Goal: Task Accomplishment & Management: Use online tool/utility

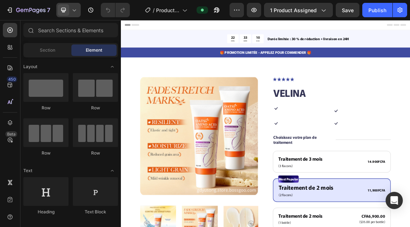
click at [74, 11] on icon at bounding box center [74, 10] width 3 height 2
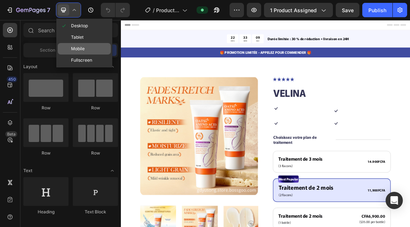
click at [82, 46] on span "Mobile" at bounding box center [78, 48] width 14 height 7
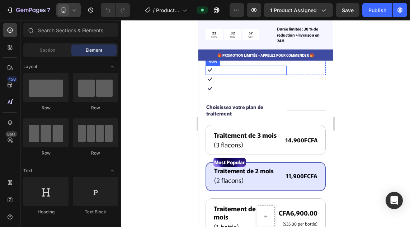
scroll to position [195, 0]
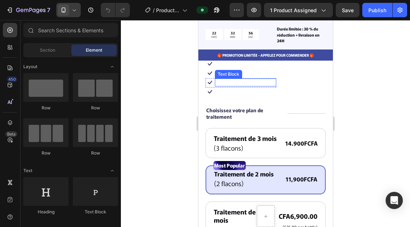
click at [235, 79] on p "Infused with herbal extracts" at bounding box center [245, 82] width 60 height 6
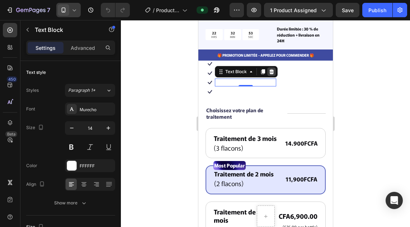
click at [269, 69] on icon at bounding box center [272, 72] width 6 height 6
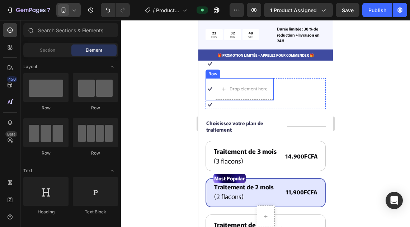
click at [211, 89] on div "Icon" at bounding box center [209, 89] width 9 height 22
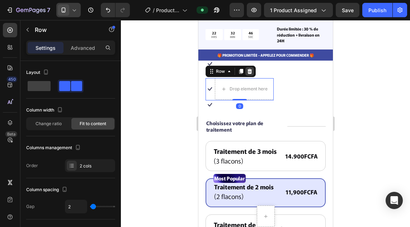
click at [250, 69] on icon at bounding box center [249, 71] width 5 height 5
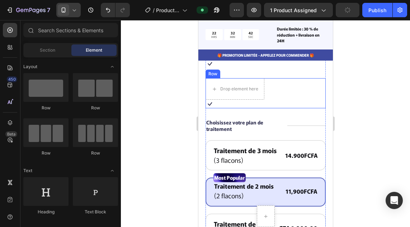
click at [267, 97] on div "Drop element here Icon Targets root causes Text Block Row Row" at bounding box center [265, 93] width 120 height 30
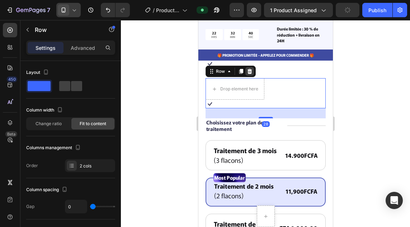
click at [248, 69] on icon at bounding box center [249, 71] width 5 height 5
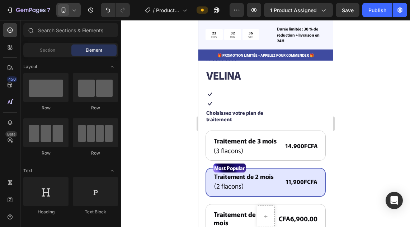
scroll to position [169, 0]
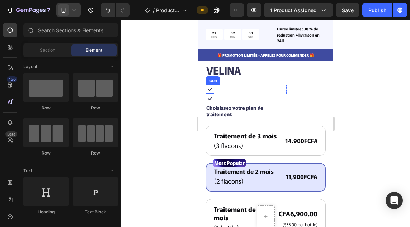
click at [213, 85] on icon at bounding box center [209, 89] width 9 height 9
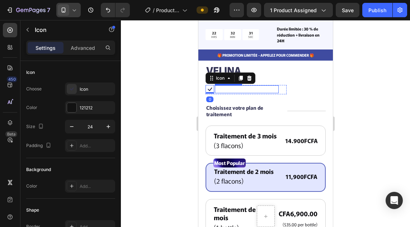
click at [227, 86] on p "Powered by salmon cartilage" at bounding box center [246, 89] width 62 height 6
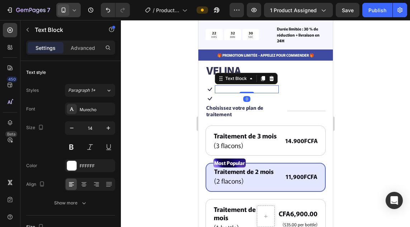
click at [272, 88] on div "Icon Powered by salmon cartilage Text Block 0 Row" at bounding box center [245, 89] width 81 height 9
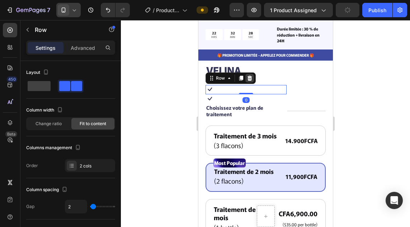
click at [251, 76] on icon at bounding box center [249, 78] width 5 height 5
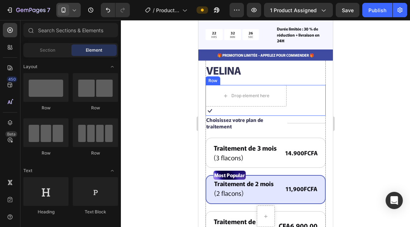
click at [271, 92] on div "Drop element here Icon Enhanced with [MEDICAL_DATA] Text Block Row Row" at bounding box center [265, 100] width 120 height 31
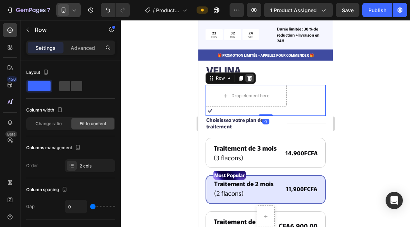
click at [250, 74] on div at bounding box center [249, 78] width 9 height 9
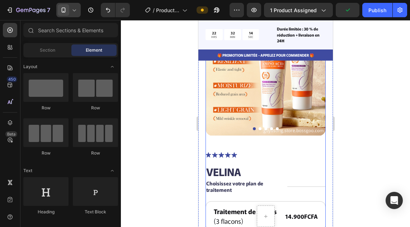
scroll to position [67, 0]
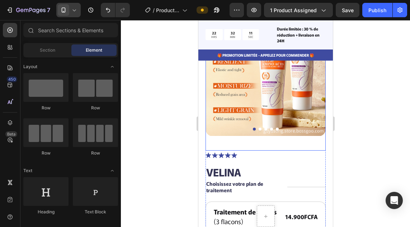
click at [258, 128] on button "Dot" at bounding box center [259, 129] width 3 height 3
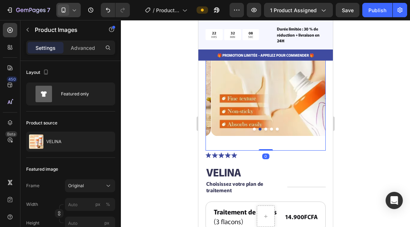
click at [264, 128] on button "Dot" at bounding box center [265, 129] width 3 height 3
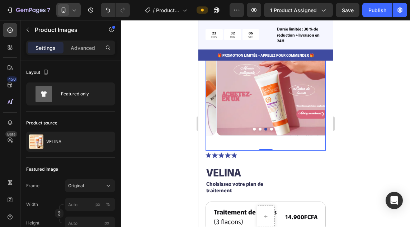
click at [270, 128] on button "Dot" at bounding box center [271, 129] width 3 height 3
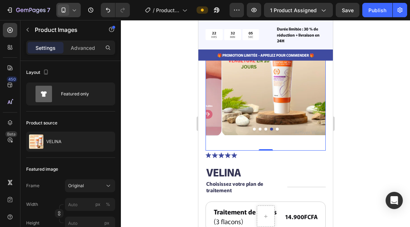
click at [276, 128] on button "Dot" at bounding box center [277, 129] width 3 height 3
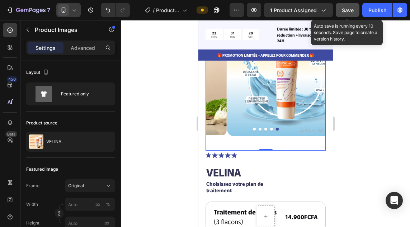
click at [351, 10] on span "Save" at bounding box center [348, 10] width 12 height 6
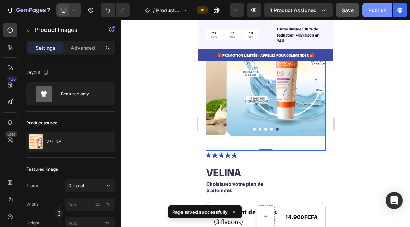
click at [370, 11] on div "Publish" at bounding box center [378, 10] width 18 height 8
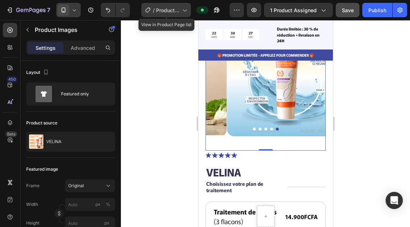
click at [186, 9] on icon at bounding box center [184, 9] width 7 height 7
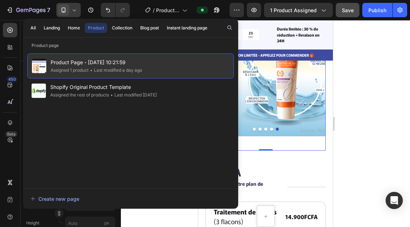
click at [158, 61] on div "Product Page - [DATE] 10:21:59 Assigned 1 product • Last modified a day ago" at bounding box center [130, 65] width 207 height 25
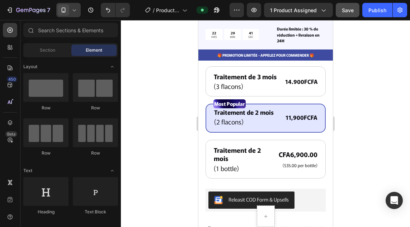
scroll to position [197, 0]
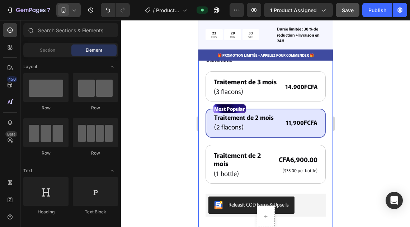
click at [321, 104] on div "Product Images Icon Icon Icon Icon Icon Icon List 122,000+ Happy Customers Text…" at bounding box center [265, 74] width 135 height 392
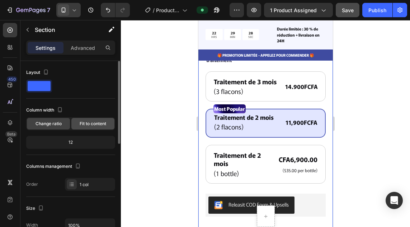
click at [85, 125] on span "Fit to content" at bounding box center [93, 124] width 27 height 6
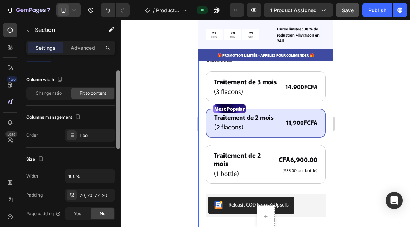
drag, startPoint x: 120, startPoint y: 135, endPoint x: 120, endPoint y: 148, distance: 13.3
click at [120, 148] on div at bounding box center [118, 109] width 4 height 79
click at [120, 148] on div at bounding box center [118, 113] width 4 height 79
click at [70, 135] on icon at bounding box center [72, 135] width 6 height 6
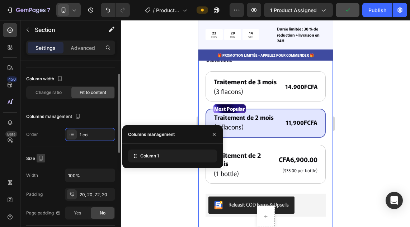
click at [40, 158] on icon "button" at bounding box center [40, 158] width 7 height 7
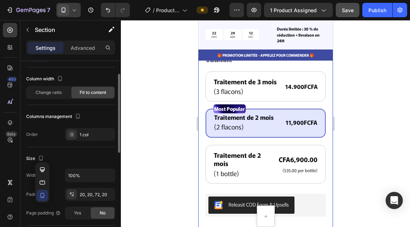
click at [62, 163] on div "Size" at bounding box center [70, 158] width 89 height 11
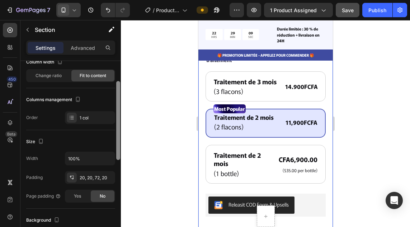
drag, startPoint x: 119, startPoint y: 144, endPoint x: 118, endPoint y: 157, distance: 13.3
click at [118, 154] on div at bounding box center [118, 120] width 4 height 79
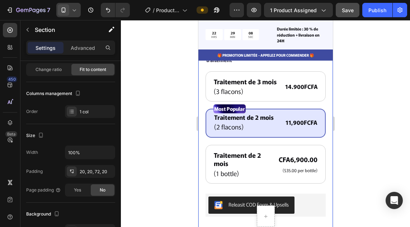
scroll to position [241, 0]
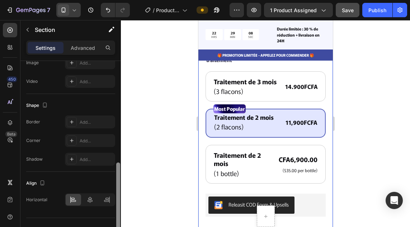
click at [117, 164] on div at bounding box center [118, 154] width 5 height 187
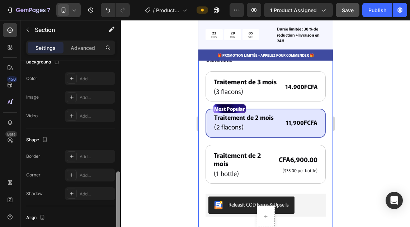
drag, startPoint x: 119, startPoint y: 168, endPoint x: 120, endPoint y: 151, distance: 17.3
click at [120, 153] on div at bounding box center [118, 171] width 5 height 187
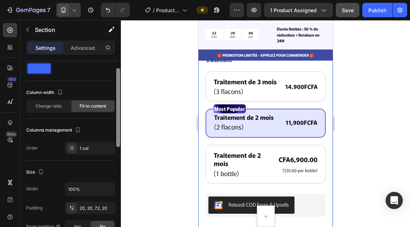
drag, startPoint x: 120, startPoint y: 135, endPoint x: 121, endPoint y: 131, distance: 3.6
click at [121, 131] on div at bounding box center [118, 154] width 5 height 187
click at [121, 131] on div at bounding box center [265, 123] width 289 height 207
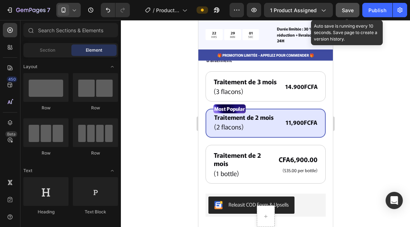
click at [350, 8] on span "Save" at bounding box center [348, 10] width 12 height 6
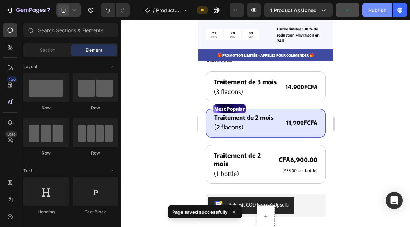
click at [377, 11] on div "Publish" at bounding box center [378, 10] width 18 height 8
click at [347, 153] on div at bounding box center [265, 123] width 289 height 207
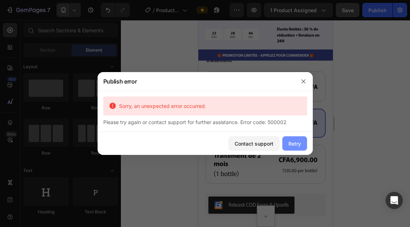
click at [295, 140] on div "Retry" at bounding box center [295, 144] width 13 height 8
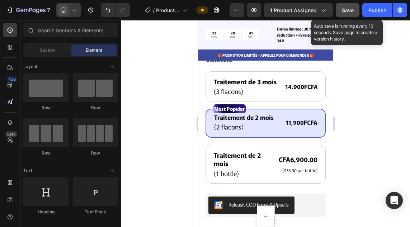
click at [354, 8] on button "Save" at bounding box center [348, 10] width 24 height 14
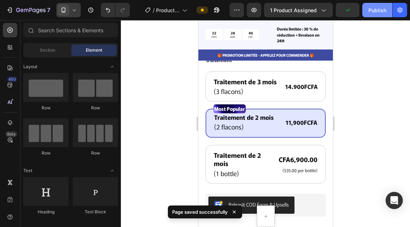
click at [373, 14] on div "Publish" at bounding box center [378, 10] width 18 height 8
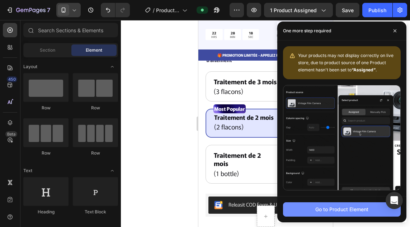
click at [319, 207] on div "Go to Product Element" at bounding box center [342, 210] width 53 height 8
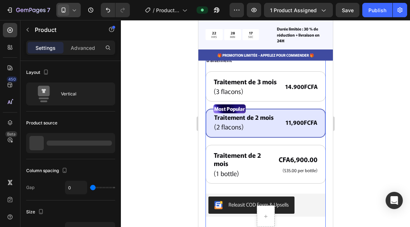
scroll to position [37, 0]
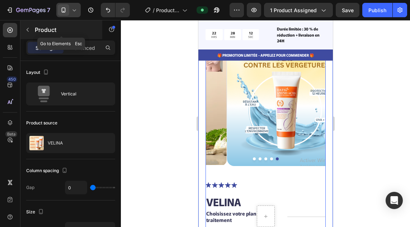
click at [28, 30] on icon "button" at bounding box center [28, 30] width 6 height 6
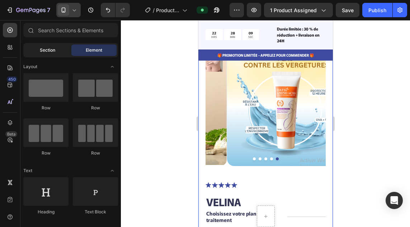
click at [46, 49] on span "Section" at bounding box center [47, 50] width 15 height 6
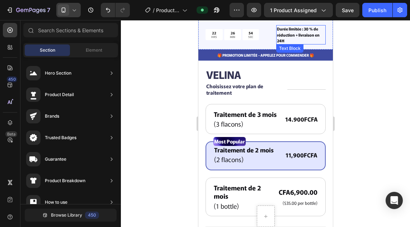
scroll to position [164, 0]
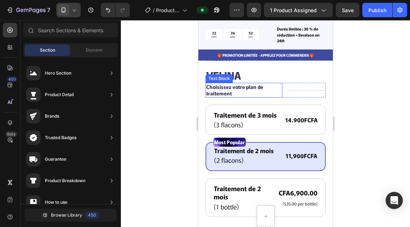
click at [252, 88] on p "Choisissez votre plan de traitement" at bounding box center [243, 90] width 75 height 13
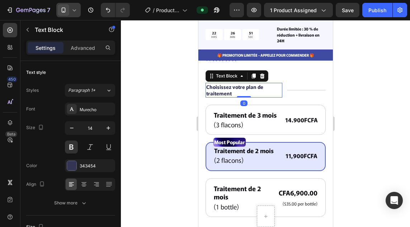
click at [270, 88] on p "Choisissez votre plan de traitement" at bounding box center [243, 90] width 75 height 13
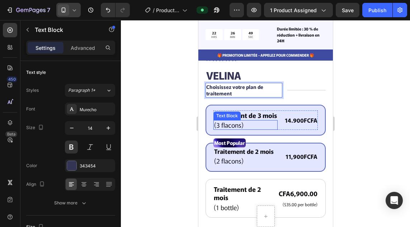
click at [267, 127] on p "(3 flacons)" at bounding box center [245, 125] width 63 height 8
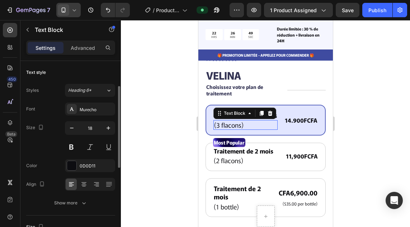
scroll to position [18, 0]
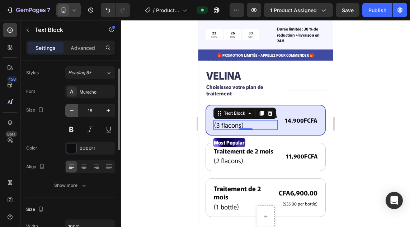
click at [70, 111] on icon "button" at bounding box center [71, 110] width 7 height 7
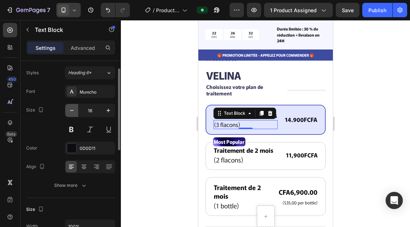
click at [70, 111] on icon "button" at bounding box center [71, 110] width 7 height 7
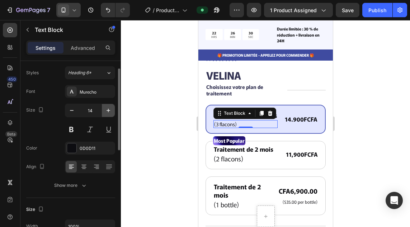
click at [109, 112] on icon "button" at bounding box center [108, 110] width 7 height 7
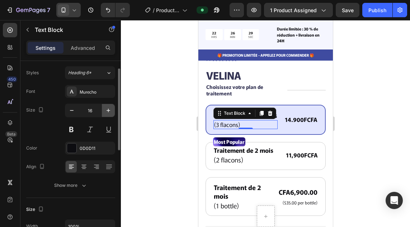
click at [109, 112] on icon "button" at bounding box center [108, 110] width 7 height 7
type input "17"
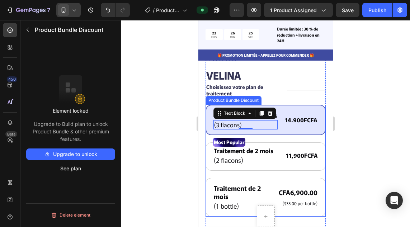
click at [274, 105] on div "Traitement de 3 mois Text Block (3 flacons) Text Block 0 14.900FCFA Text Block …" at bounding box center [265, 120] width 120 height 31
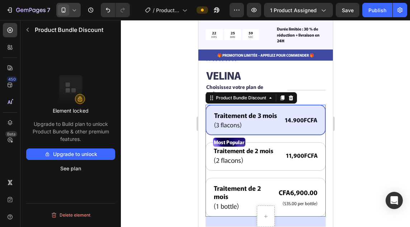
click at [207, 178] on div "Traitement de 3 mois Text Block (3 flacons) Text Block 14.900FCFA Text Block Ro…" at bounding box center [265, 161] width 120 height 112
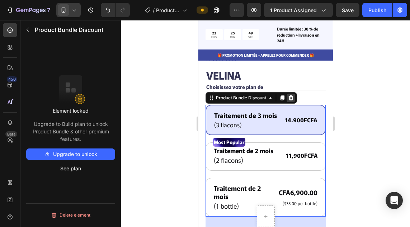
click at [295, 94] on div at bounding box center [290, 98] width 9 height 9
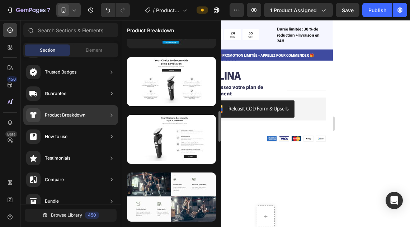
scroll to position [447, 0]
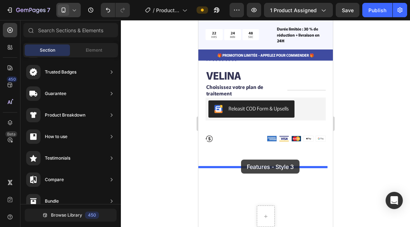
drag, startPoint x: 367, startPoint y: 166, endPoint x: 241, endPoint y: 160, distance: 126.2
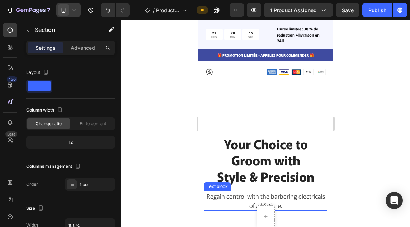
scroll to position [230, 0]
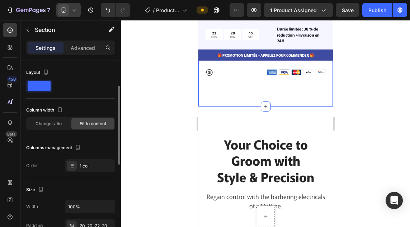
scroll to position [18, 0]
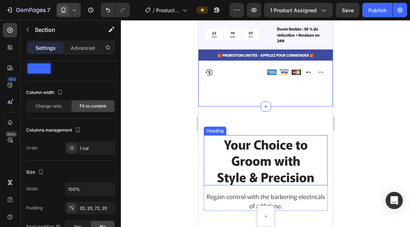
click at [299, 169] on p "Style & Precision" at bounding box center [265, 177] width 122 height 17
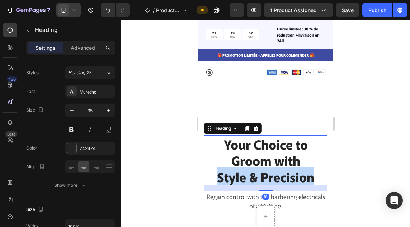
click at [299, 169] on p "Style & Precision" at bounding box center [265, 177] width 122 height 17
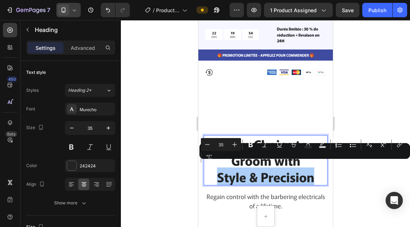
click at [311, 160] on div "Minus 35 Plus Bold Italic Underline Strikethrough Text Color Text Background Co…" at bounding box center [305, 151] width 208 height 26
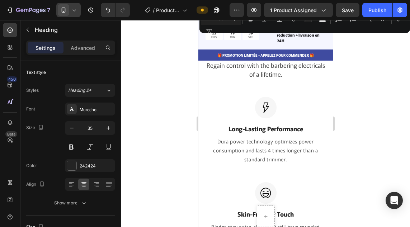
scroll to position [356, 0]
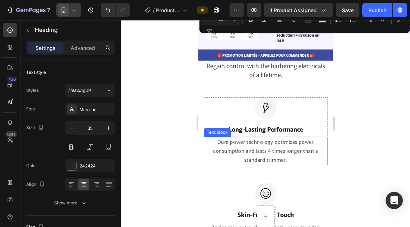
click at [258, 147] on p "Dura power technology optimizes power consumption and lasts 4 times longer than…" at bounding box center [265, 150] width 122 height 27
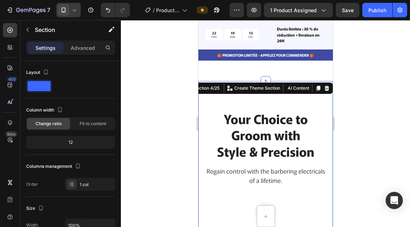
scroll to position [256, 0]
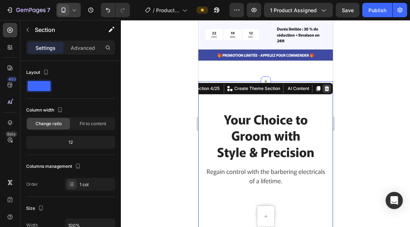
click at [325, 86] on icon at bounding box center [327, 88] width 5 height 5
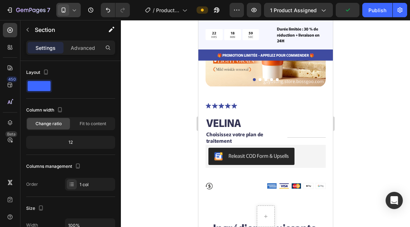
scroll to position [117, 0]
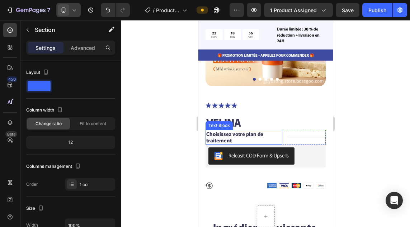
click at [267, 135] on p "Choisissez votre plan de traitement" at bounding box center [243, 137] width 75 height 13
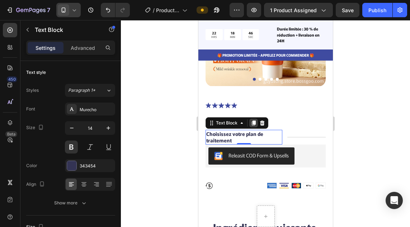
click at [255, 121] on icon at bounding box center [254, 123] width 4 height 5
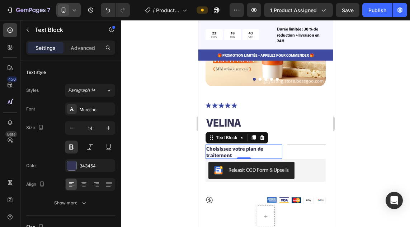
click at [264, 145] on p "Choisissez votre plan de traitement" at bounding box center [243, 151] width 75 height 13
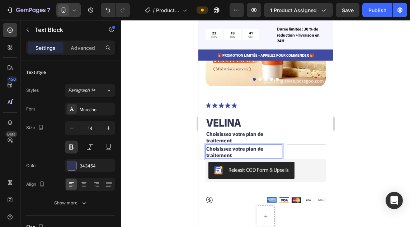
click at [249, 151] on p "Choisissez votre plan de traitement" at bounding box center [243, 151] width 75 height 13
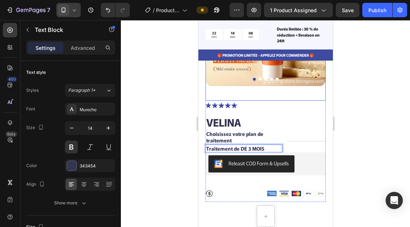
click at [278, 89] on div "Product Images" at bounding box center [265, 34] width 120 height 136
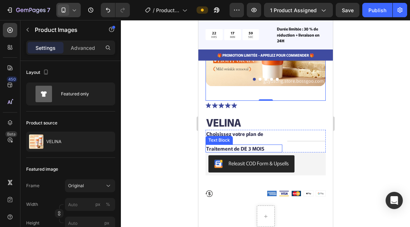
click at [267, 145] on div "Traitement de DE 3 MOIS" at bounding box center [243, 149] width 77 height 8
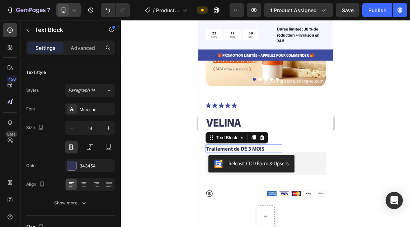
click at [267, 145] on div "Traitement de DE 3 MOIS" at bounding box center [243, 149] width 77 height 8
click at [268, 145] on div "Traitement de DE 3 MOIS" at bounding box center [243, 149] width 77 height 8
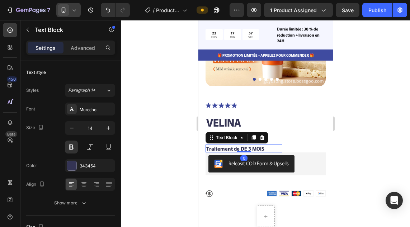
click at [268, 145] on div "Traitement de DE 3 MOIS" at bounding box center [243, 149] width 77 height 8
click at [261, 135] on icon at bounding box center [262, 137] width 5 height 5
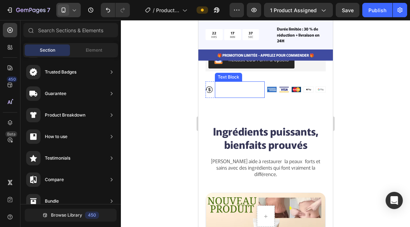
scroll to position [214, 0]
click at [230, 82] on p "30-day money-back guarantee" at bounding box center [239, 89] width 48 height 15
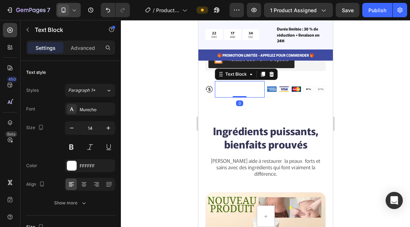
click at [225, 82] on p "30-day money-back guarantee" at bounding box center [239, 89] width 48 height 15
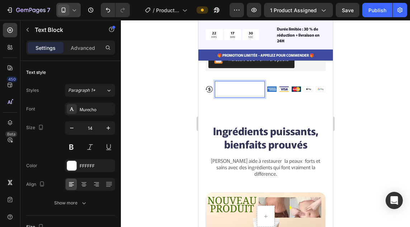
click at [225, 82] on p "30-day money-back guarantee" at bounding box center [239, 89] width 48 height 15
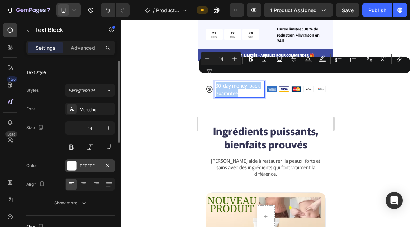
click at [72, 166] on div at bounding box center [71, 165] width 9 height 9
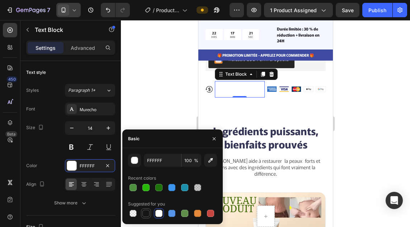
click at [144, 213] on div at bounding box center [146, 213] width 7 height 7
type input "151515"
click at [154, 103] on div at bounding box center [265, 123] width 289 height 207
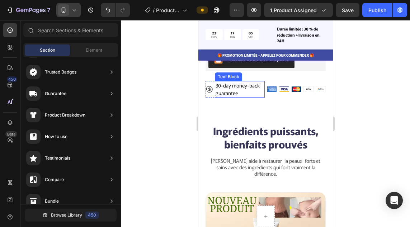
click at [243, 85] on p "30-day money-back guarantee" at bounding box center [239, 89] width 48 height 15
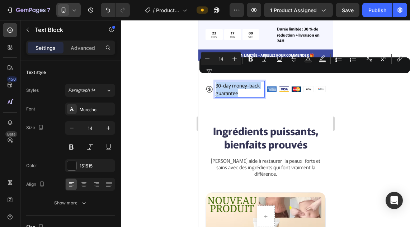
copy p "30-day money-back guarantee"
click at [243, 85] on p "30-day money-back guarantee" at bounding box center [239, 89] width 48 height 15
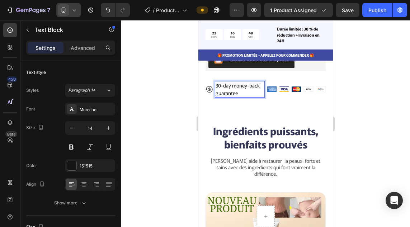
click at [243, 87] on p "30-day money-back guarantee" at bounding box center [239, 89] width 48 height 15
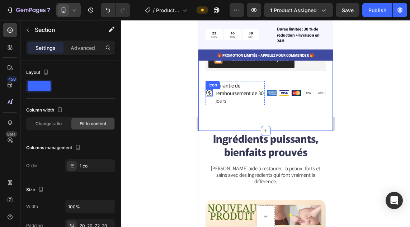
click at [208, 89] on icon at bounding box center [208, 92] width 7 height 7
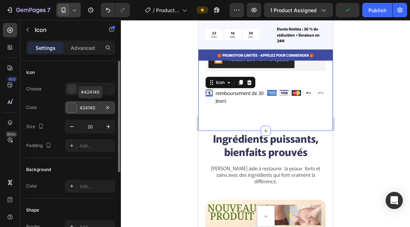
click at [71, 108] on div at bounding box center [71, 107] width 9 height 9
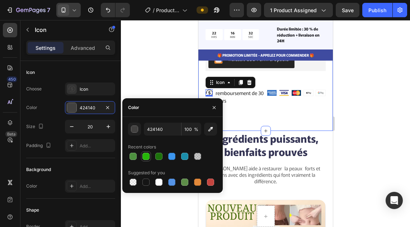
click at [146, 158] on div at bounding box center [146, 156] width 7 height 7
type input "26B709"
click at [146, 158] on div at bounding box center [146, 156] width 7 height 7
click at [164, 61] on div at bounding box center [265, 123] width 289 height 207
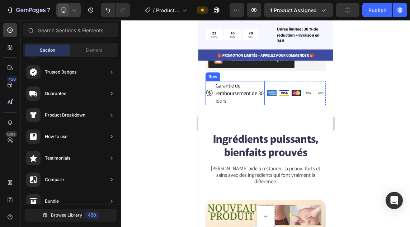
click at [210, 83] on div "Icon" at bounding box center [208, 93] width 7 height 24
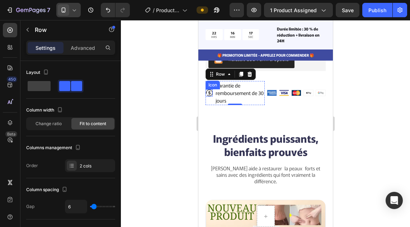
click at [208, 89] on icon at bounding box center [208, 92] width 7 height 7
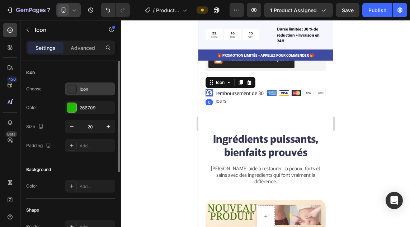
click at [70, 89] on icon at bounding box center [71, 88] width 7 height 7
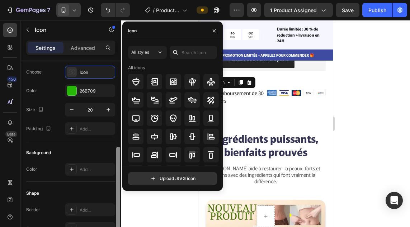
scroll to position [0, 0]
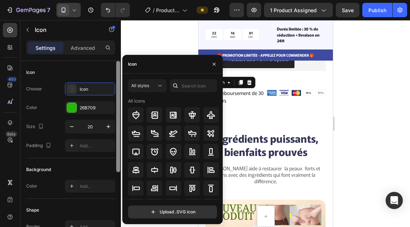
drag, startPoint x: 119, startPoint y: 158, endPoint x: 119, endPoint y: 141, distance: 16.5
click at [119, 141] on div at bounding box center [118, 116] width 4 height 111
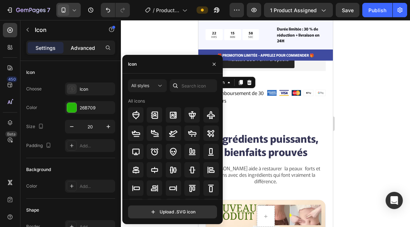
click at [85, 48] on p "Advanced" at bounding box center [83, 48] width 24 height 8
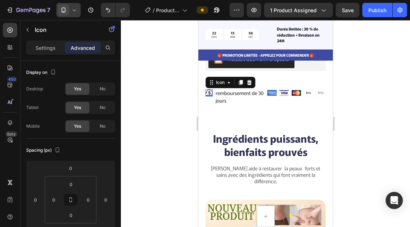
click at [147, 120] on div at bounding box center [265, 123] width 289 height 207
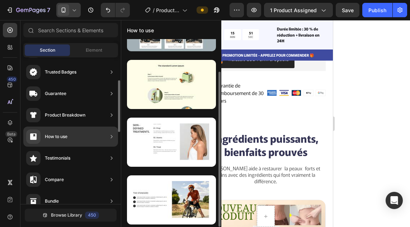
scroll to position [39, 0]
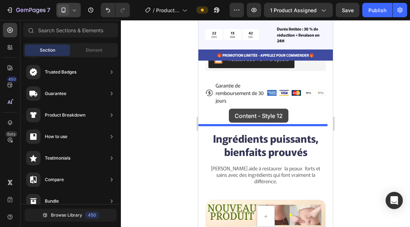
drag, startPoint x: 377, startPoint y: 168, endPoint x: 229, endPoint y: 109, distance: 159.9
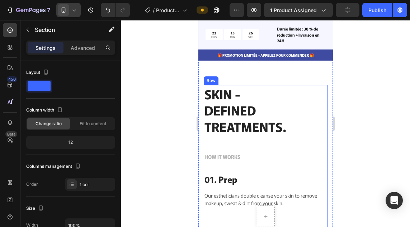
scroll to position [284, 0]
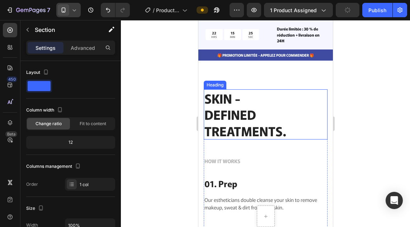
click at [285, 129] on p "SKIN - DEFINED TREATMENTS." at bounding box center [265, 114] width 122 height 49
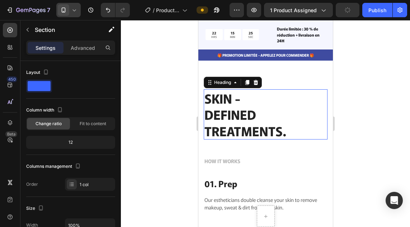
click at [285, 129] on p "SKIN - DEFINED TREATMENTS." at bounding box center [265, 114] width 122 height 49
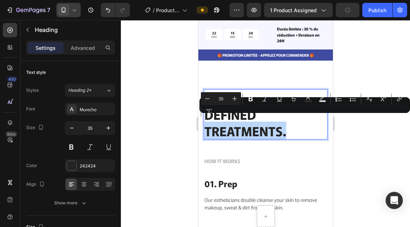
click at [285, 129] on p "SKIN - DEFINED TREATMENTS." at bounding box center [265, 114] width 122 height 49
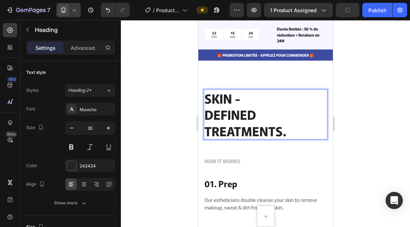
click at [285, 129] on p "SKIN - DEFINED TREATMENTS." at bounding box center [265, 114] width 122 height 49
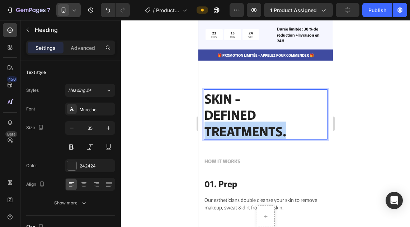
click at [285, 129] on p "SKIN - DEFINED TREATMENTS." at bounding box center [265, 114] width 122 height 49
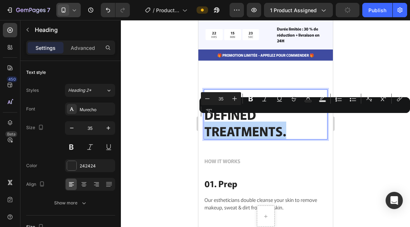
click at [285, 129] on p "SKIN - DEFINED TREATMENTS." at bounding box center [265, 114] width 122 height 49
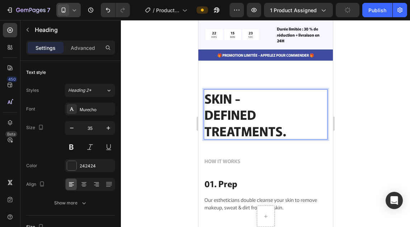
click at [285, 129] on p "SKIN - DEFINED TREATMENTS." at bounding box center [265, 114] width 122 height 49
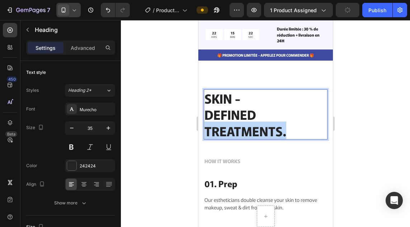
click at [285, 129] on p "SKIN - DEFINED TREATMENTS." at bounding box center [265, 114] width 122 height 49
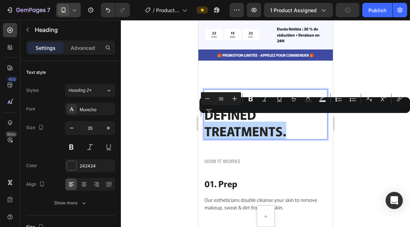
click at [285, 129] on p "SKIN - DEFINED TREATMENTS." at bounding box center [265, 114] width 122 height 49
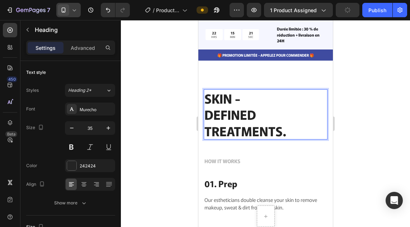
click at [283, 109] on p "SKIN - DEFINED TREATMENTS." at bounding box center [265, 114] width 122 height 49
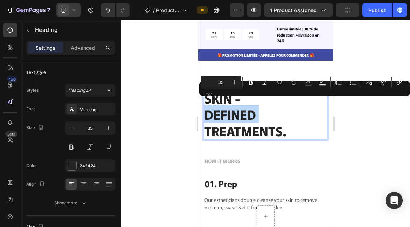
click at [283, 109] on p "SKIN - DEFINED TREATMENTS." at bounding box center [265, 114] width 122 height 49
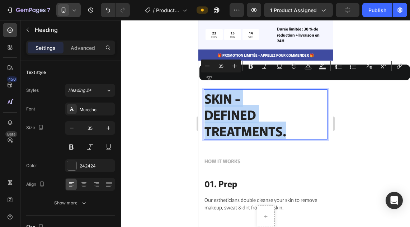
copy p "SKIN - DEFINED TREATMENTS."
drag, startPoint x: 287, startPoint y: 129, endPoint x: 206, endPoint y: 94, distance: 88.4
click at [206, 94] on p "SKIN - DEFINED TREATMENTS." at bounding box center [265, 114] width 122 height 49
click at [297, 124] on p "SKIN - DEFINED TREATMENTS." at bounding box center [265, 114] width 122 height 49
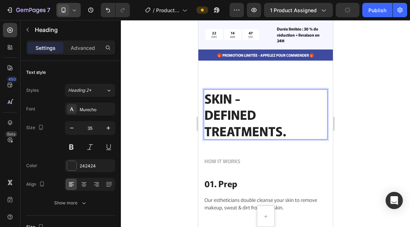
click at [297, 124] on p "SKIN - DEFINED TREATMENTS." at bounding box center [265, 114] width 122 height 49
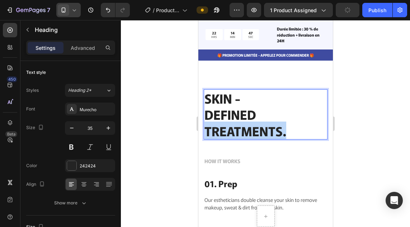
click at [297, 124] on p "SKIN - DEFINED TREATMENTS." at bounding box center [265, 114] width 122 height 49
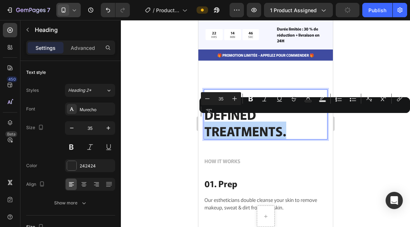
click at [297, 124] on p "SKIN - DEFINED TREATMENTS." at bounding box center [265, 114] width 122 height 49
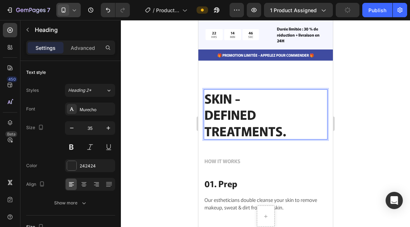
click at [297, 124] on p "SKIN - DEFINED TREATMENTS." at bounding box center [265, 114] width 122 height 49
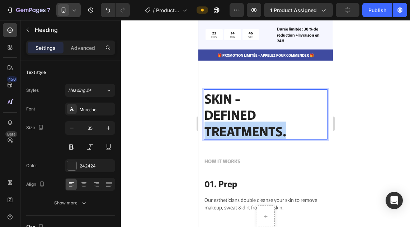
click at [297, 124] on p "SKIN - DEFINED TREATMENTS." at bounding box center [265, 114] width 122 height 49
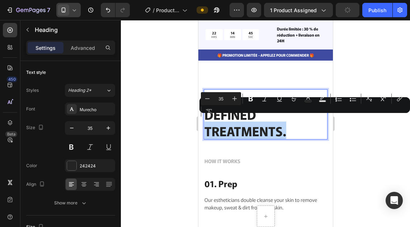
click at [297, 124] on p "SKIN - DEFINED TREATMENTS." at bounding box center [265, 114] width 122 height 49
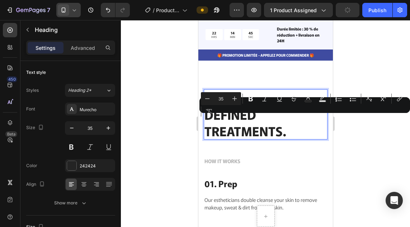
click at [297, 124] on p "SKIN - DEFINED TREATMENTS." at bounding box center [265, 114] width 122 height 49
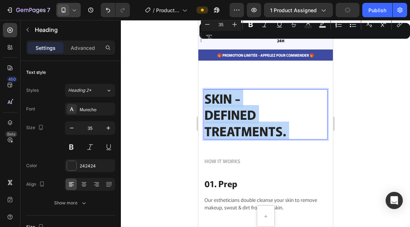
drag, startPoint x: 297, startPoint y: 124, endPoint x: 287, endPoint y: 123, distance: 10.1
click at [287, 123] on p "SKIN - DEFINED TREATMENTS." at bounding box center [265, 114] width 122 height 49
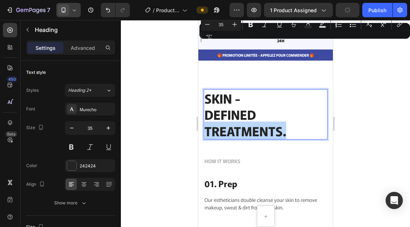
click at [287, 124] on p "SKIN - DEFINED TREATMENTS." at bounding box center [265, 114] width 122 height 49
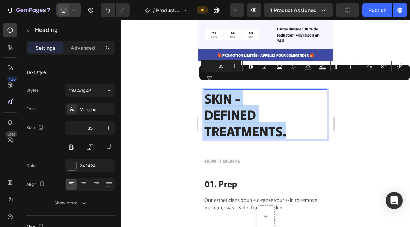
drag, startPoint x: 287, startPoint y: 124, endPoint x: 404, endPoint y: 105, distance: 118.2
click at [205, 90] on p "SKIN - DEFINED TREATMENTS." at bounding box center [265, 114] width 122 height 49
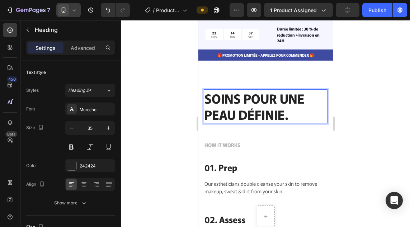
scroll to position [0, 0]
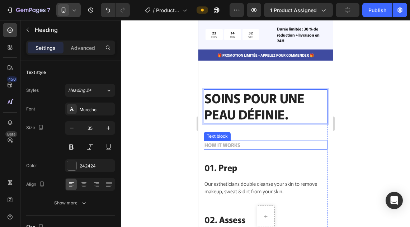
click at [238, 141] on p "HOW IT WORKS" at bounding box center [265, 145] width 122 height 8
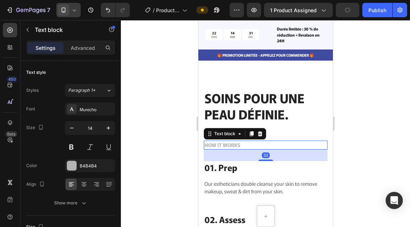
click at [238, 141] on p "HOW IT WORKS" at bounding box center [265, 145] width 122 height 8
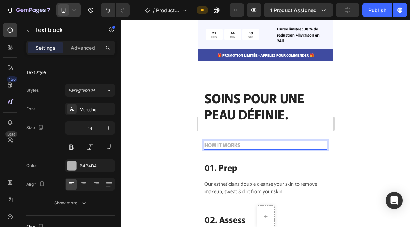
click at [238, 141] on p "HOW IT WORKS" at bounding box center [265, 145] width 122 height 8
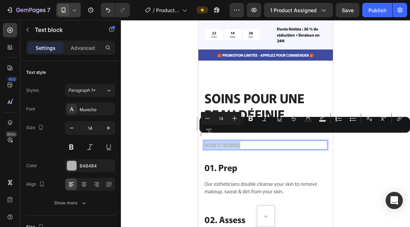
copy p "HOW IT WORKS"
click at [238, 141] on p "HOW IT WORKS" at bounding box center [265, 145] width 122 height 8
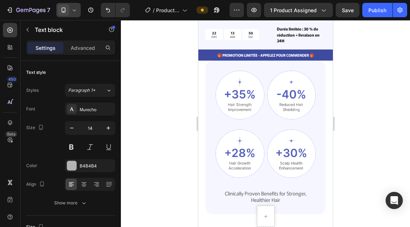
scroll to position [910, 0]
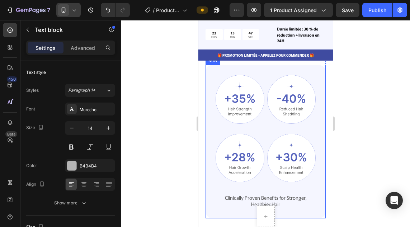
click at [253, 118] on div "Image Image Row Image Image Row Clinically Proven Benefits for Stronger, Health…" at bounding box center [265, 141] width 100 height 133
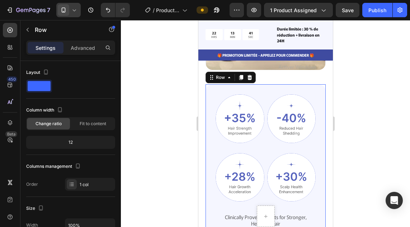
scroll to position [890, 0]
click at [253, 118] on img at bounding box center [239, 119] width 49 height 49
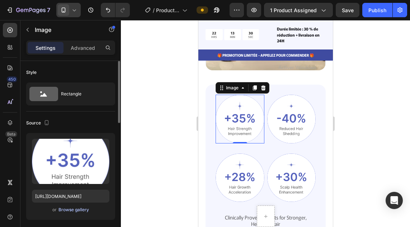
click at [74, 212] on div "Browse gallery" at bounding box center [74, 210] width 31 height 6
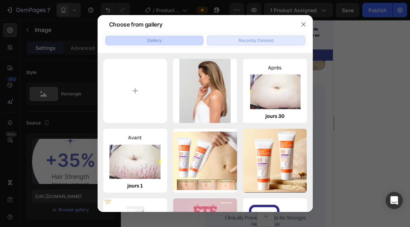
click at [261, 38] on div "Recently Deleted" at bounding box center [256, 40] width 35 height 6
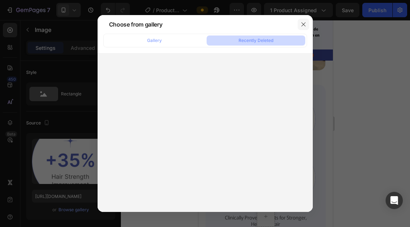
click at [304, 25] on icon "button" at bounding box center [304, 25] width 6 height 6
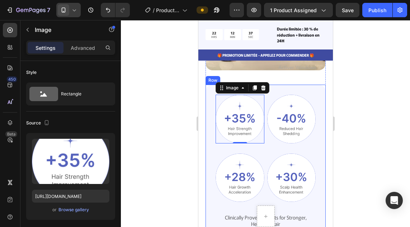
click at [210, 136] on div "Image 0 Image Row Image Image Row Clinically Proven Benefits for Stronger, Heal…" at bounding box center [265, 161] width 120 height 153
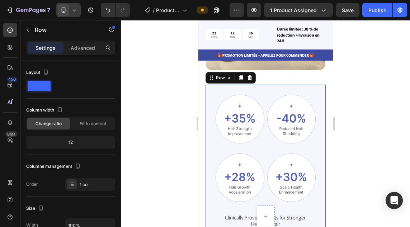
click at [210, 136] on div "Image Image Row Image Image Row Clinically Proven Benefits for Stronger, Health…" at bounding box center [265, 161] width 120 height 153
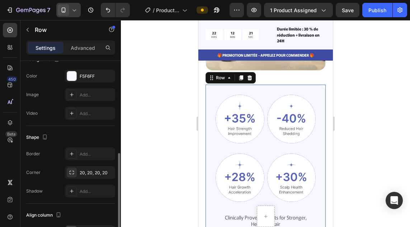
scroll to position [227, 0]
click at [72, 98] on div at bounding box center [72, 95] width 10 height 10
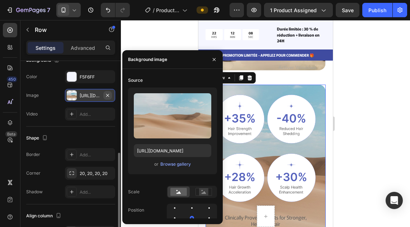
click at [108, 96] on icon "button" at bounding box center [107, 95] width 3 height 3
